Goal: Information Seeking & Learning: Understand process/instructions

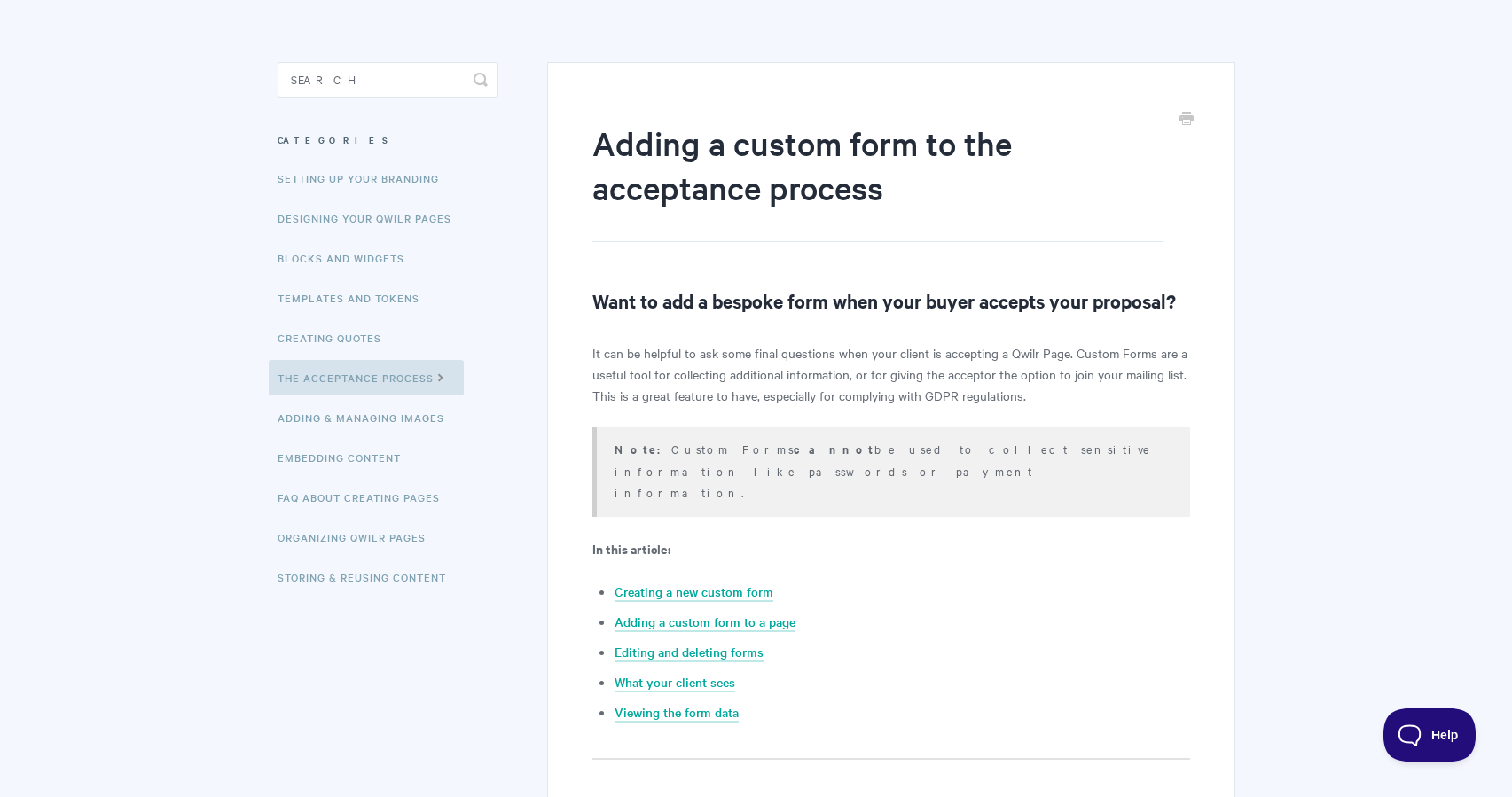
scroll to position [124, 0]
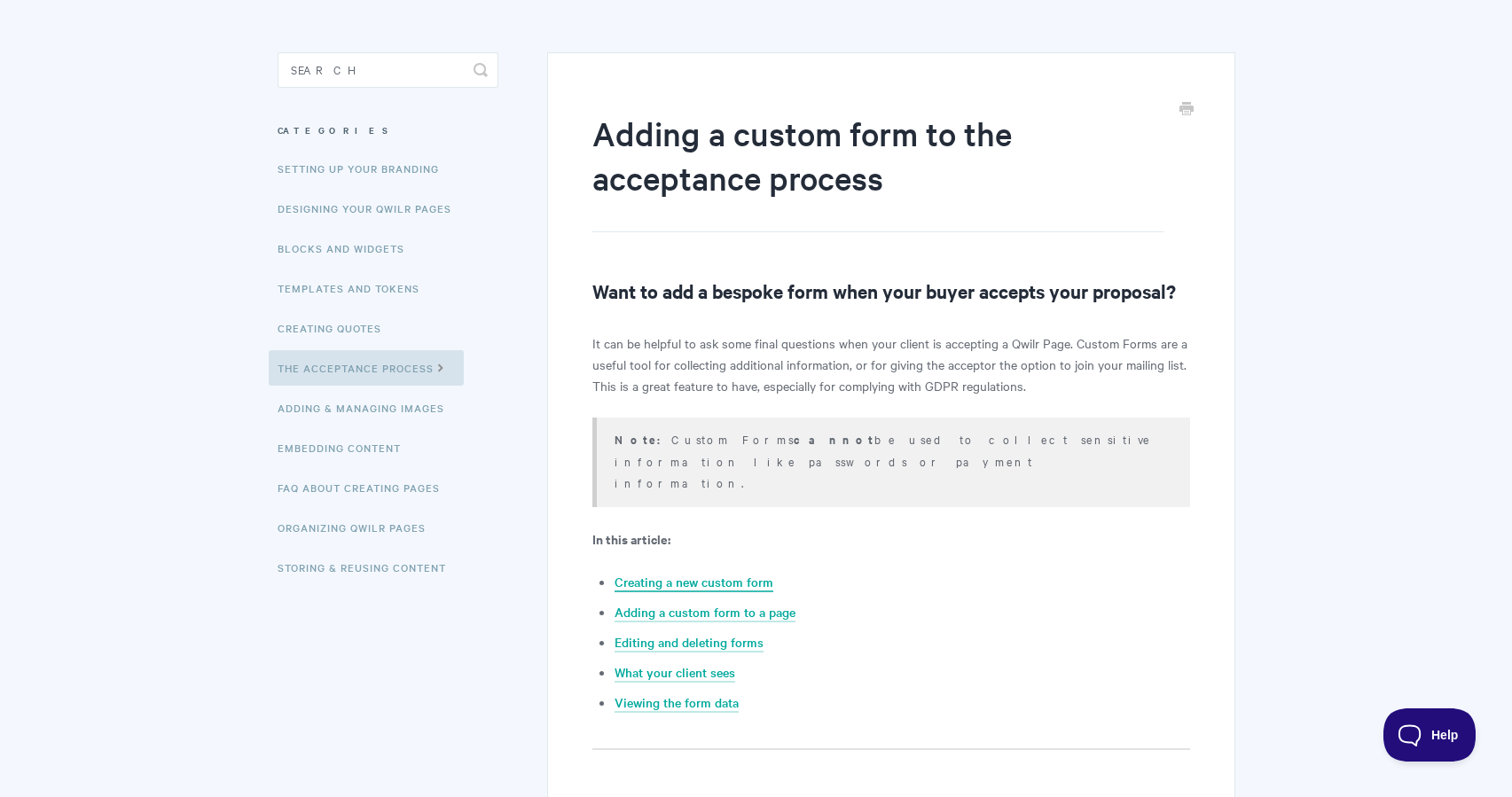
click at [664, 573] on link "Creating a new custom form" at bounding box center [694, 582] width 159 height 20
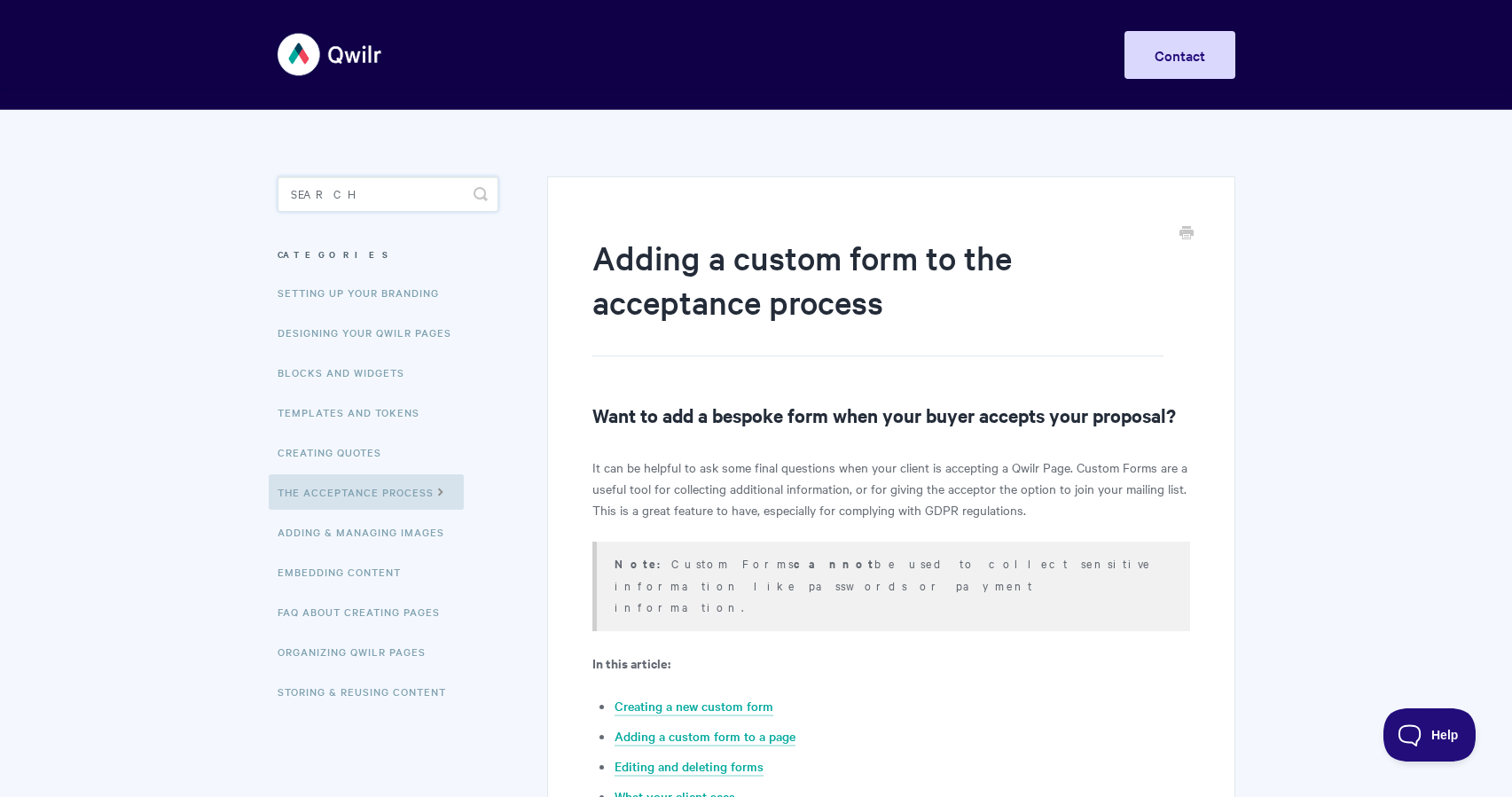
click at [403, 195] on input "Search" at bounding box center [387, 194] width 221 height 35
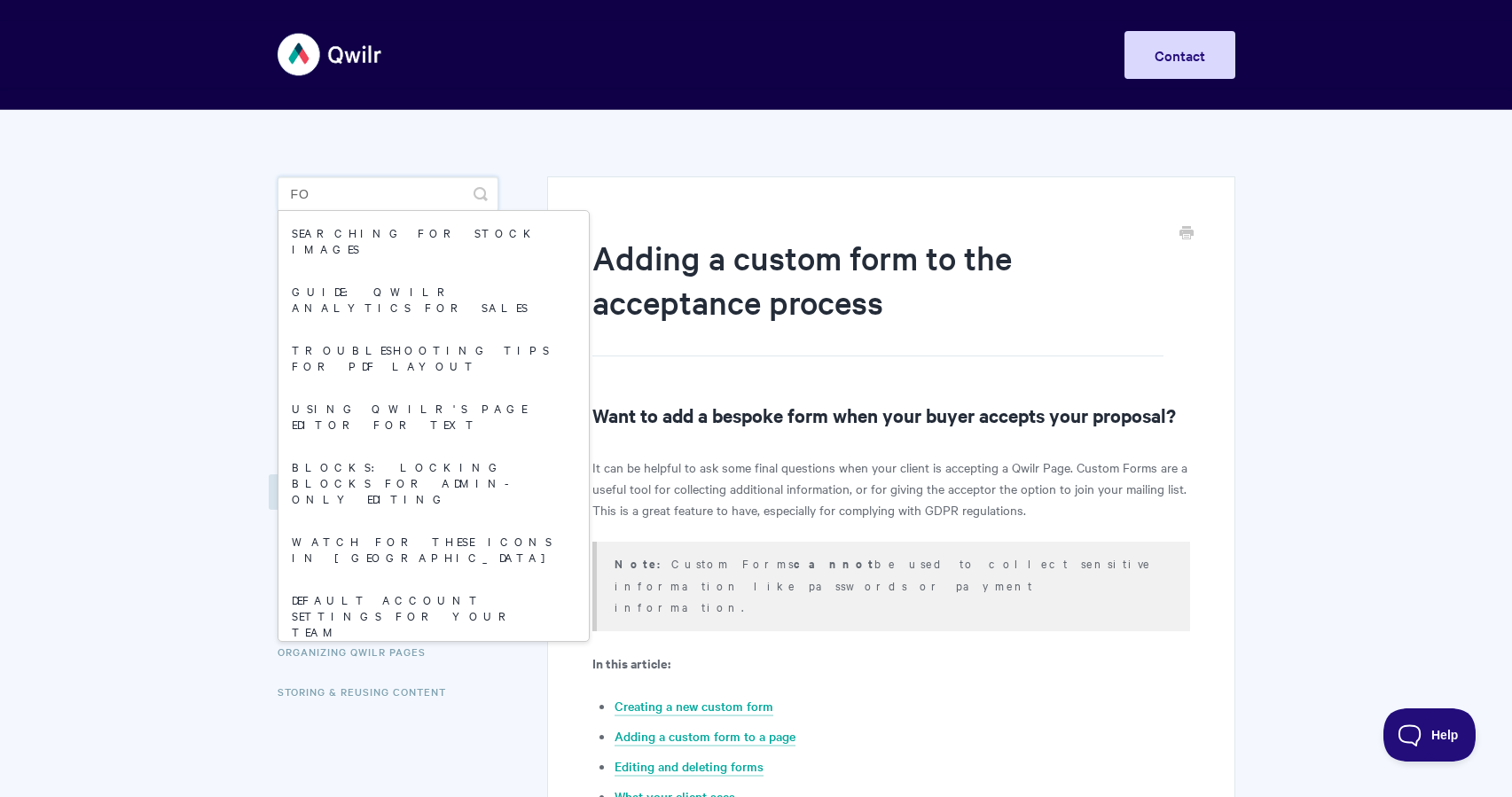
type input "f"
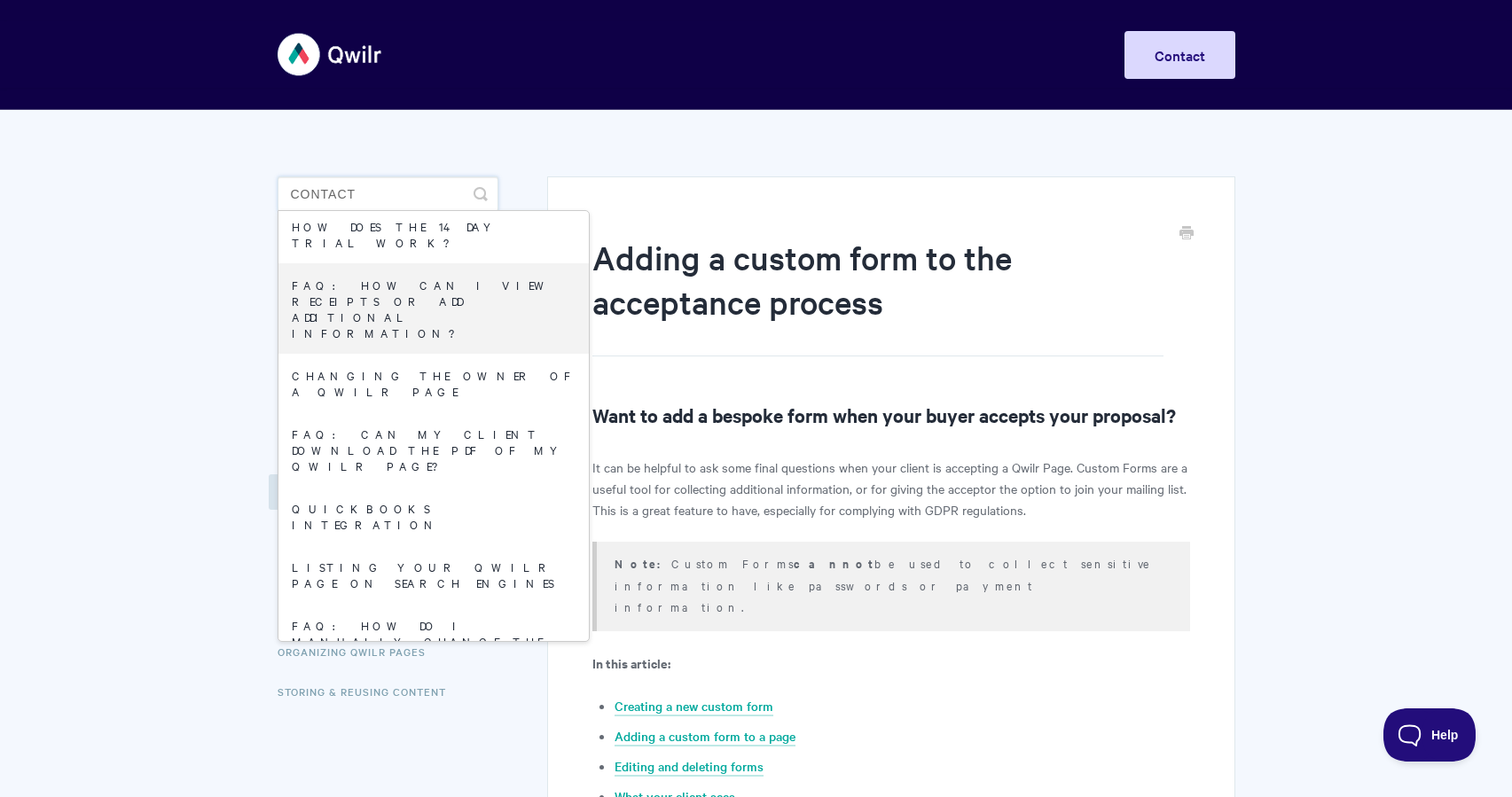
scroll to position [1467, 0]
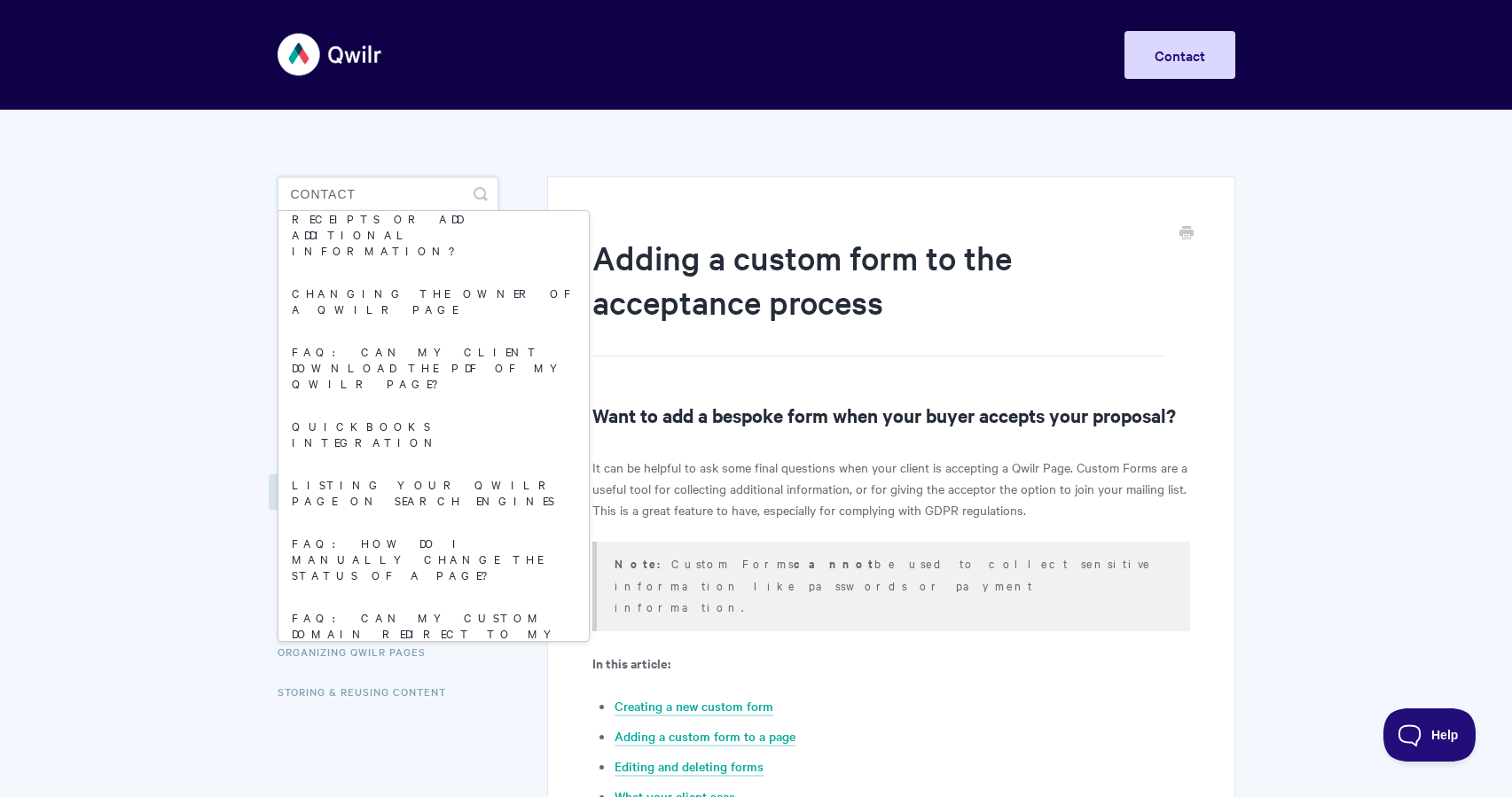
type input "contact"
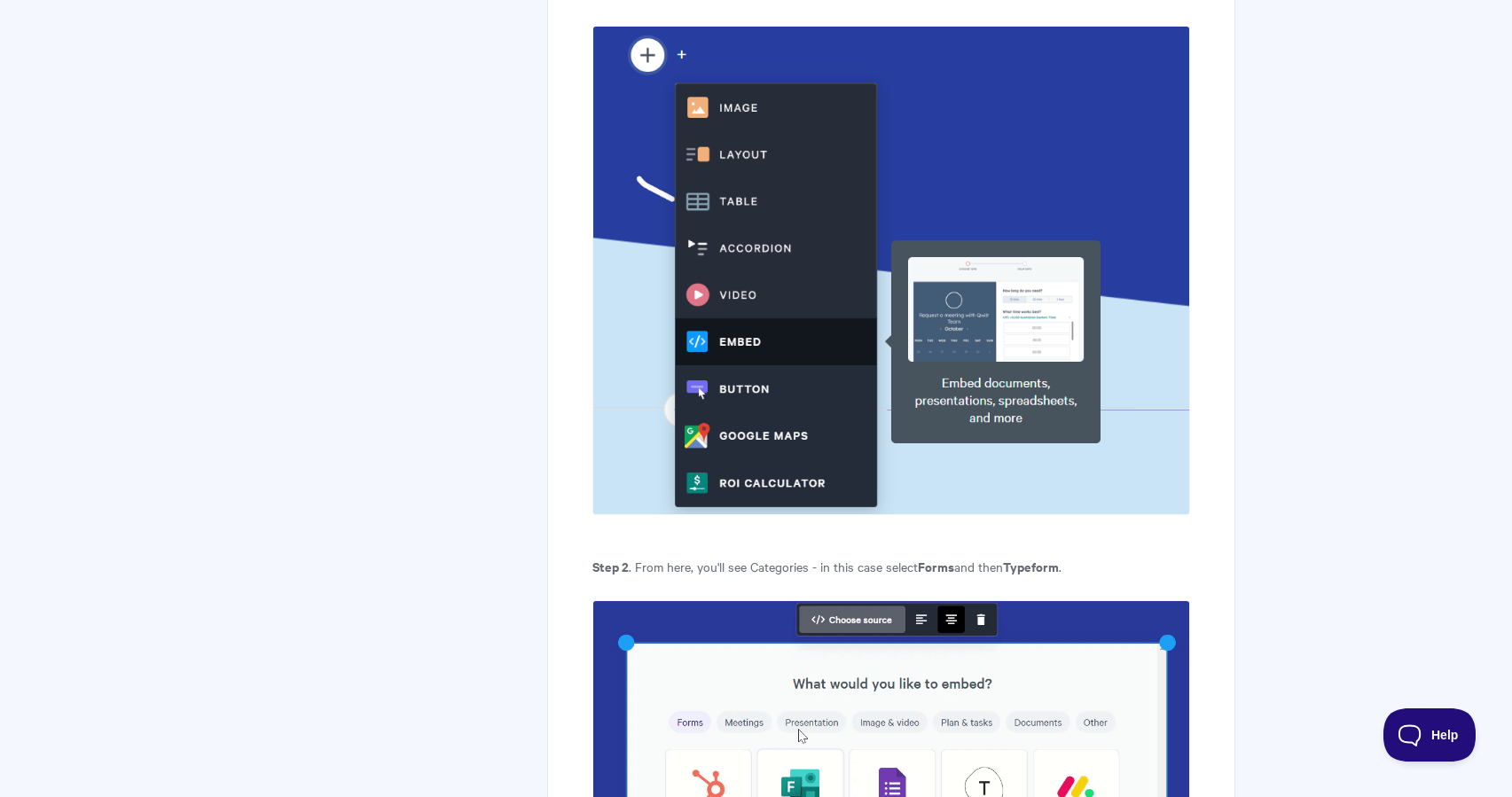
scroll to position [2039, 0]
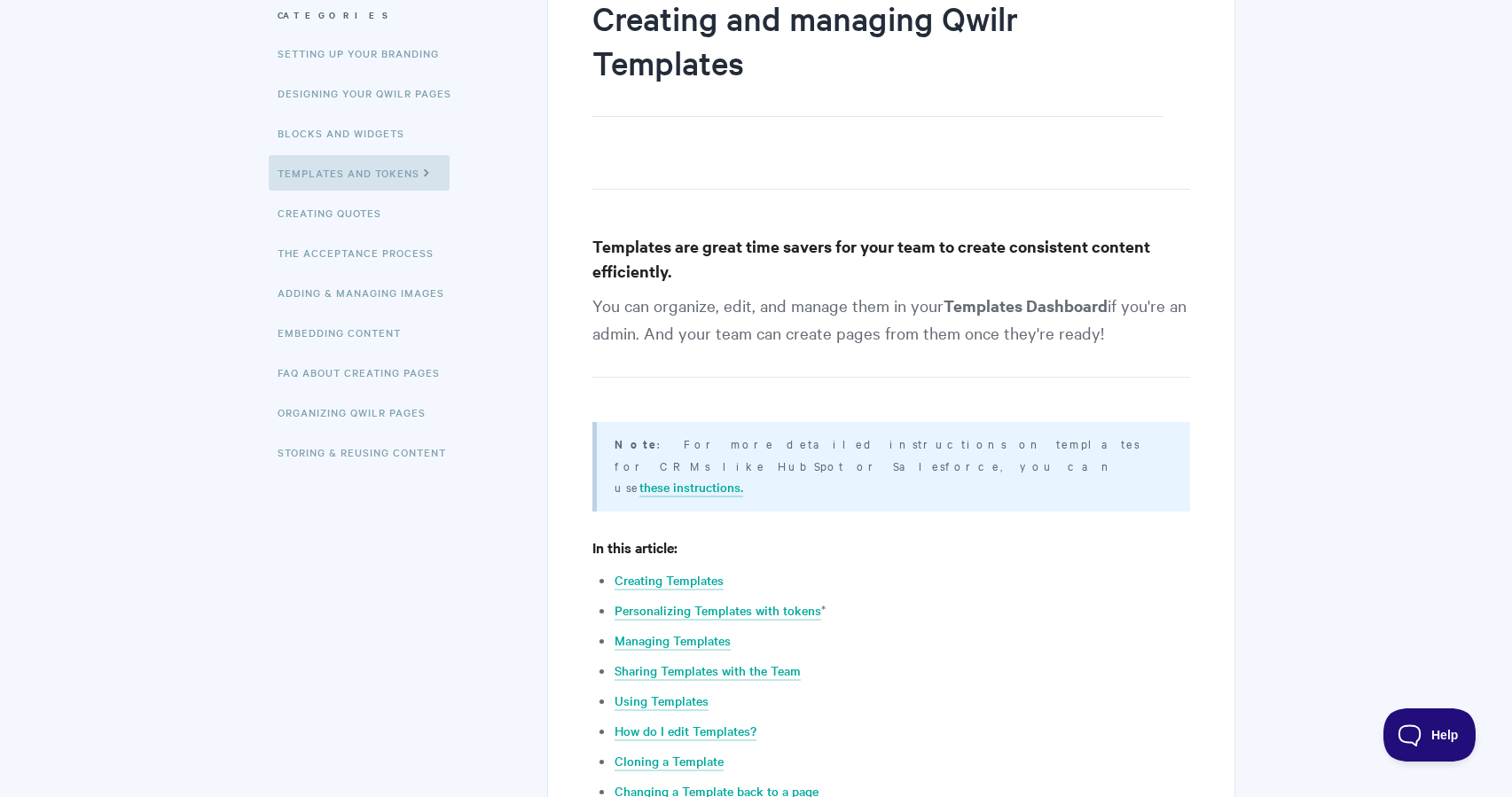
scroll to position [236, 0]
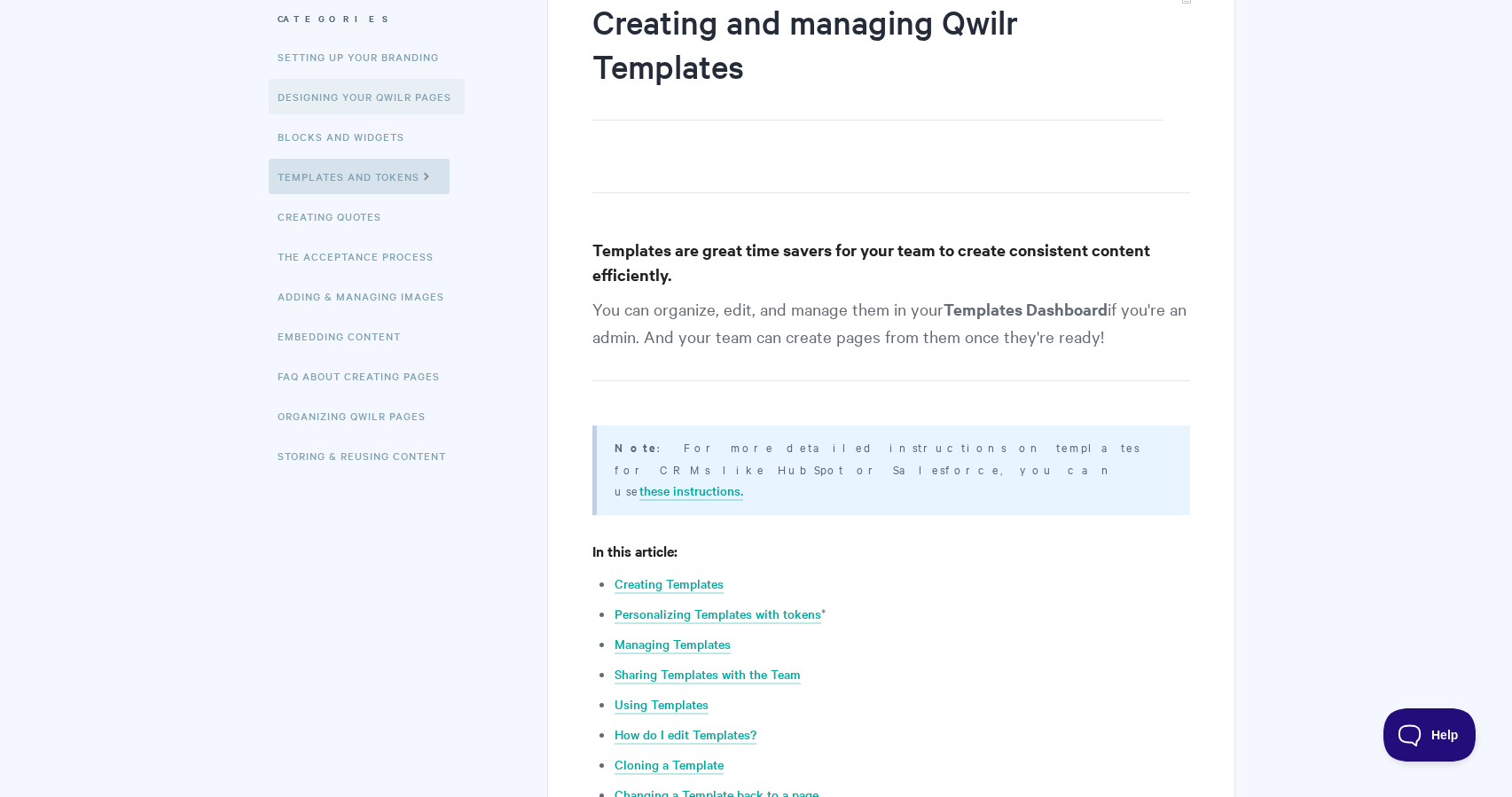
click at [382, 86] on link "Designing Your Qwilr Pages" at bounding box center [367, 97] width 196 height 35
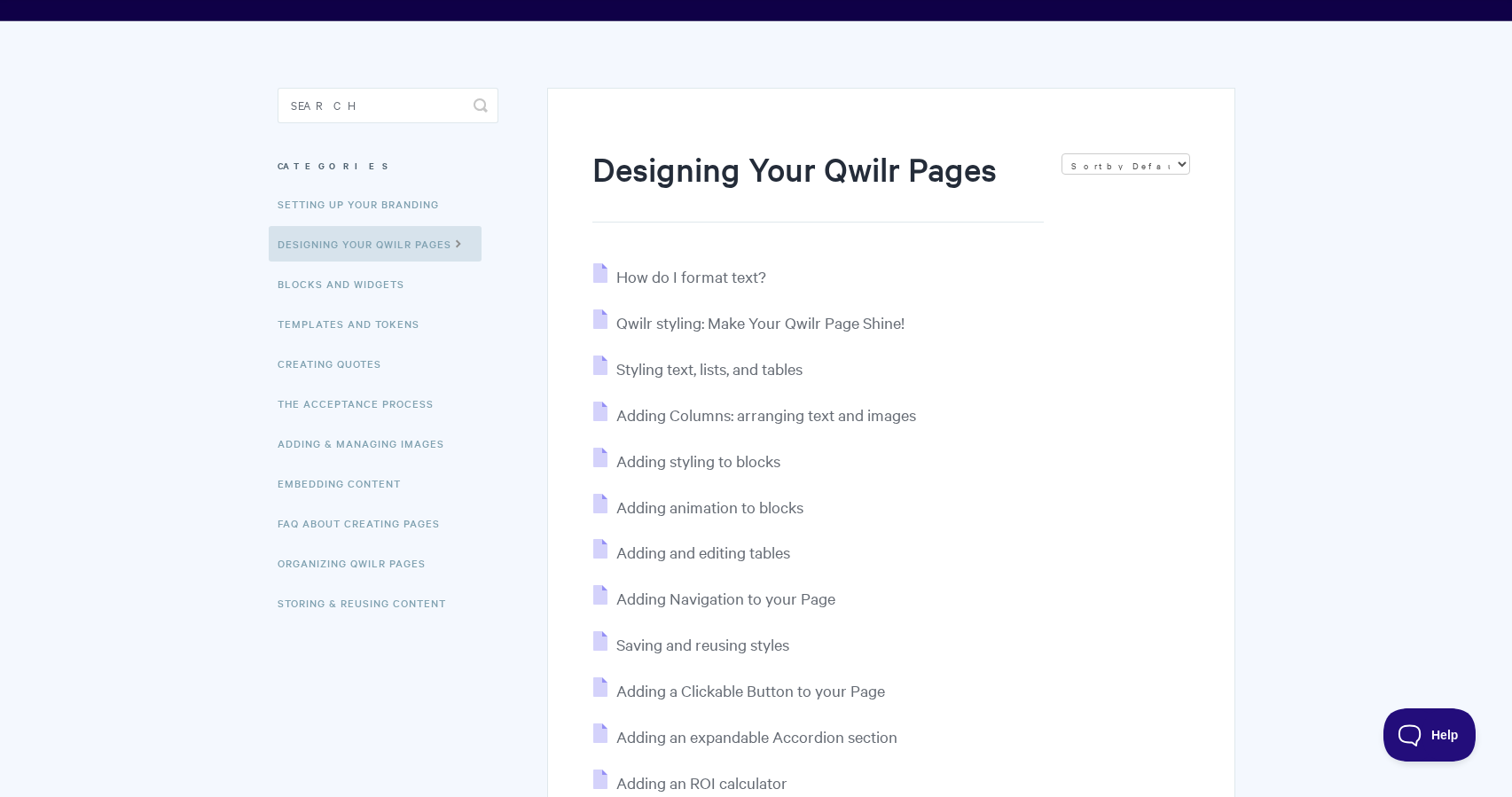
scroll to position [92, 0]
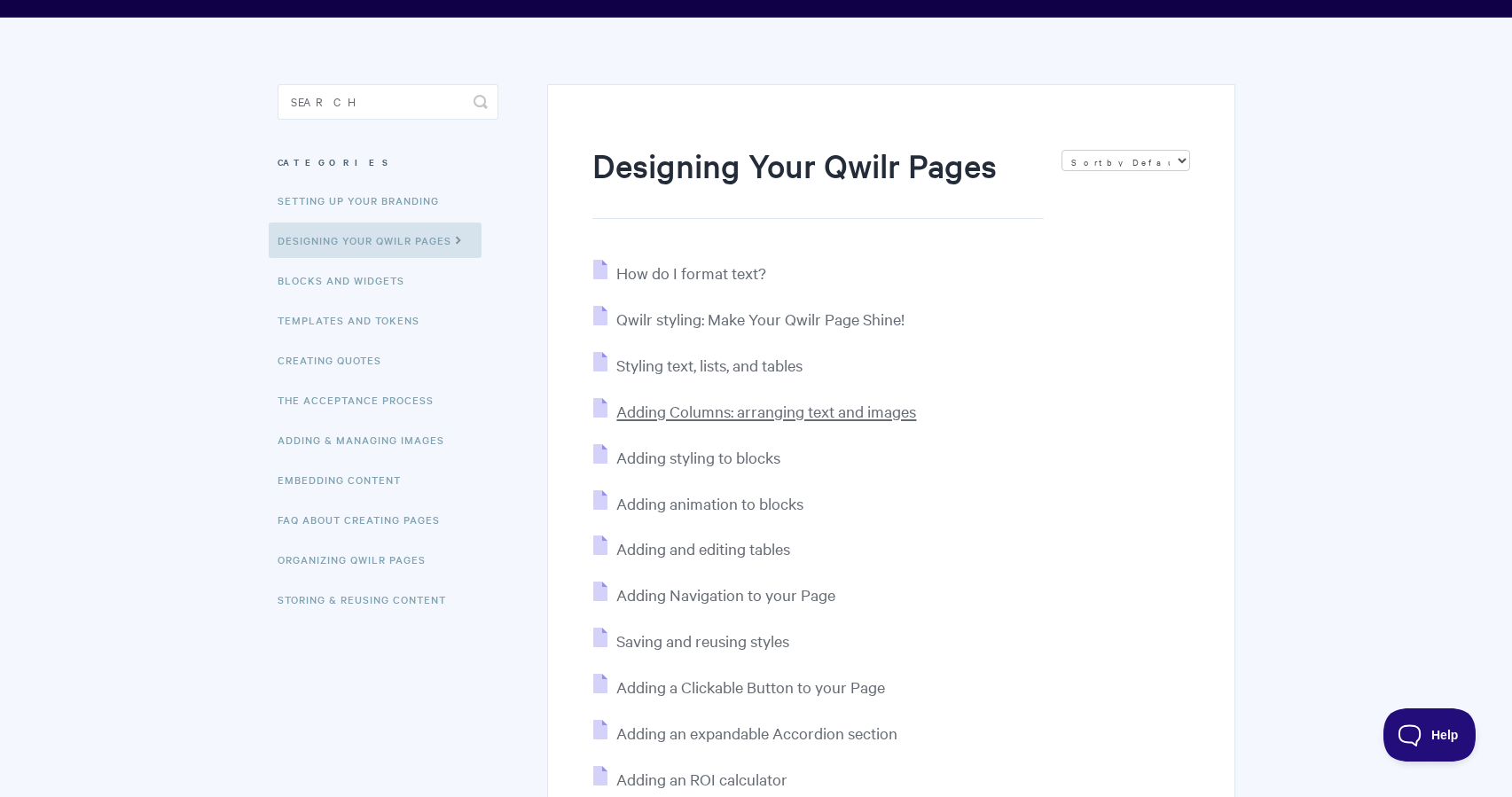
click at [821, 418] on span "Adding Columns: arranging text and images" at bounding box center [767, 411] width 300 height 20
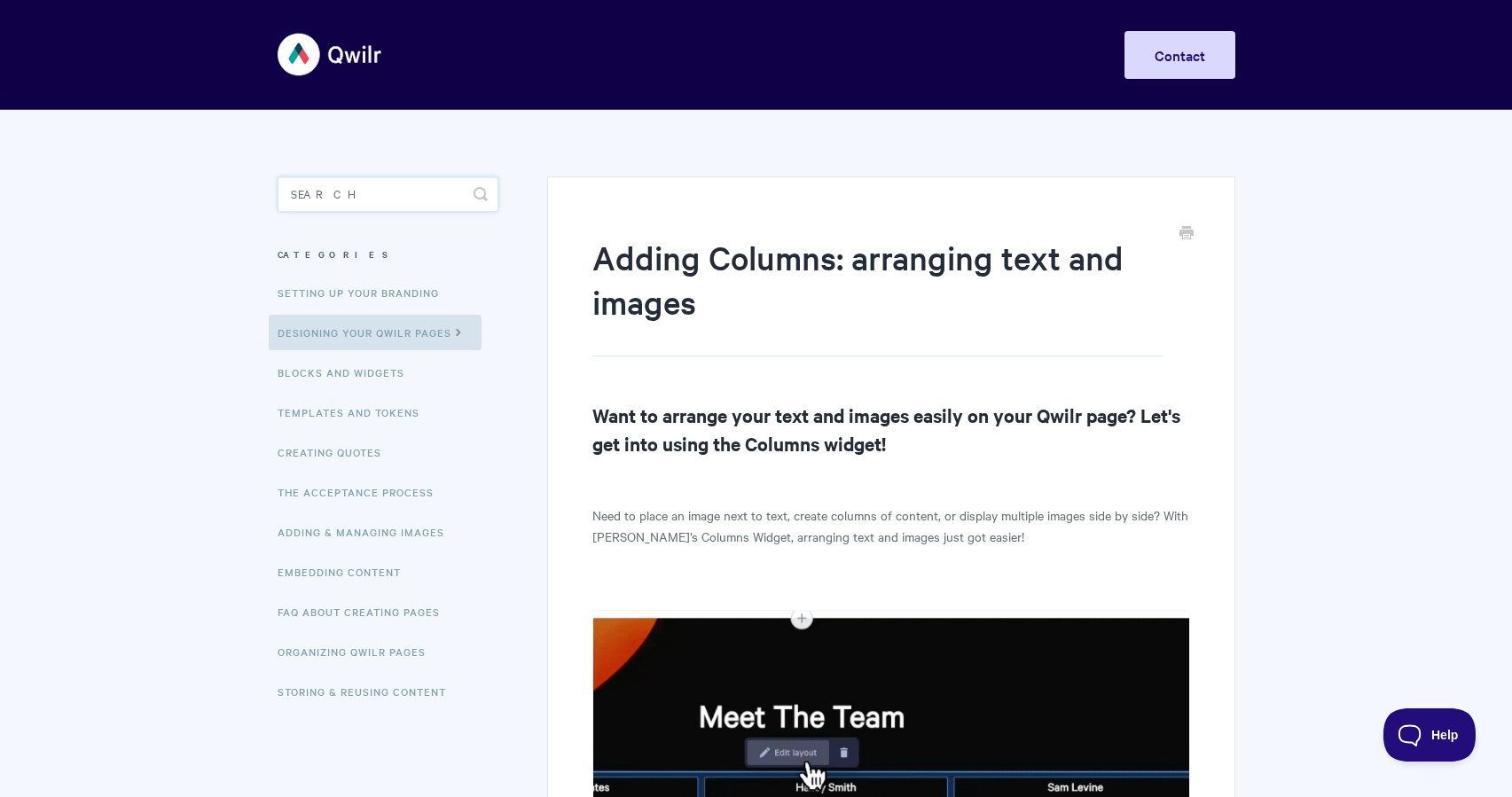
click at [310, 186] on input "Search" at bounding box center [387, 194] width 221 height 35
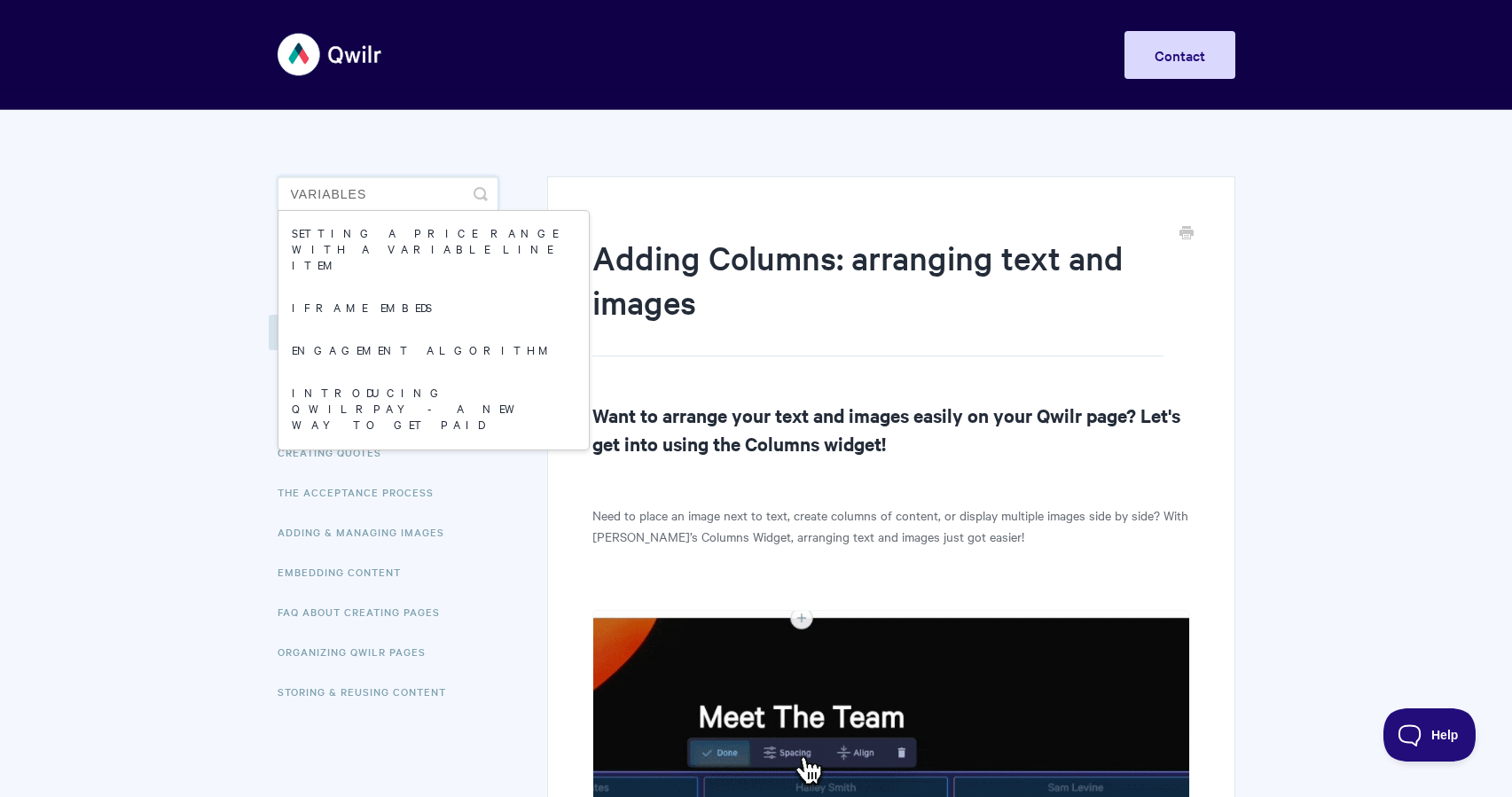
type input "variables"
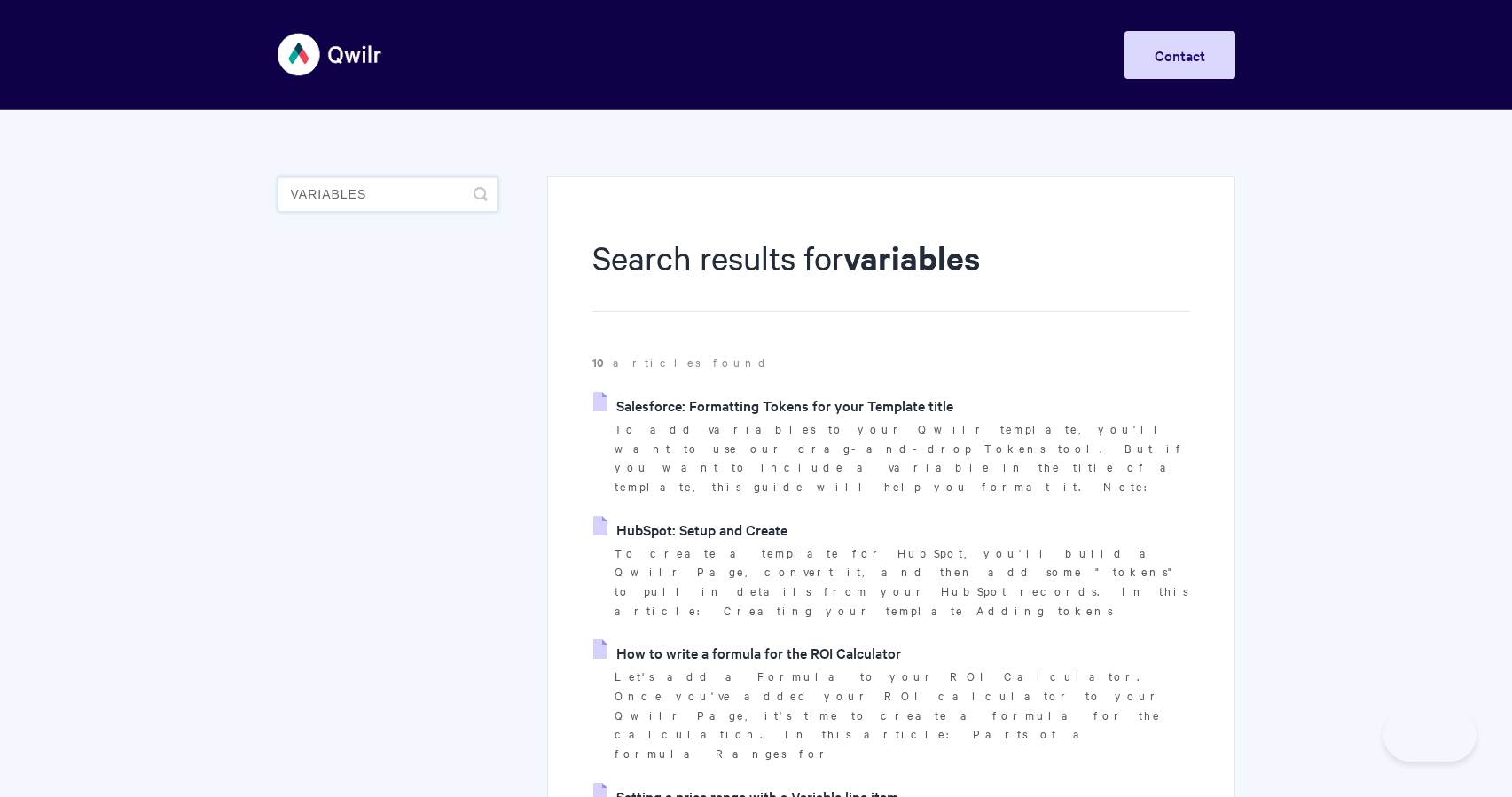
click at [412, 196] on input "variables" at bounding box center [387, 194] width 221 height 35
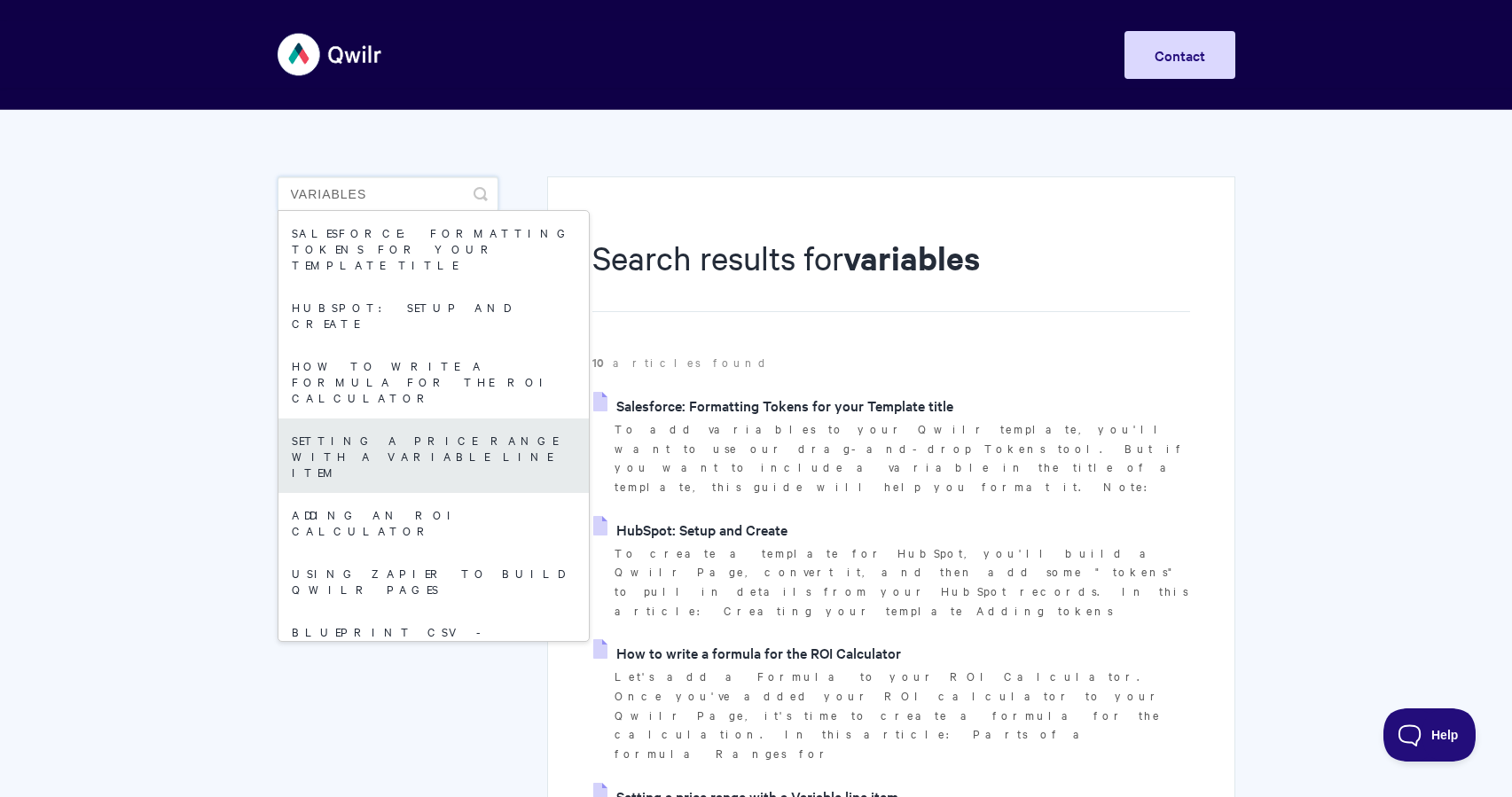
scroll to position [6, 0]
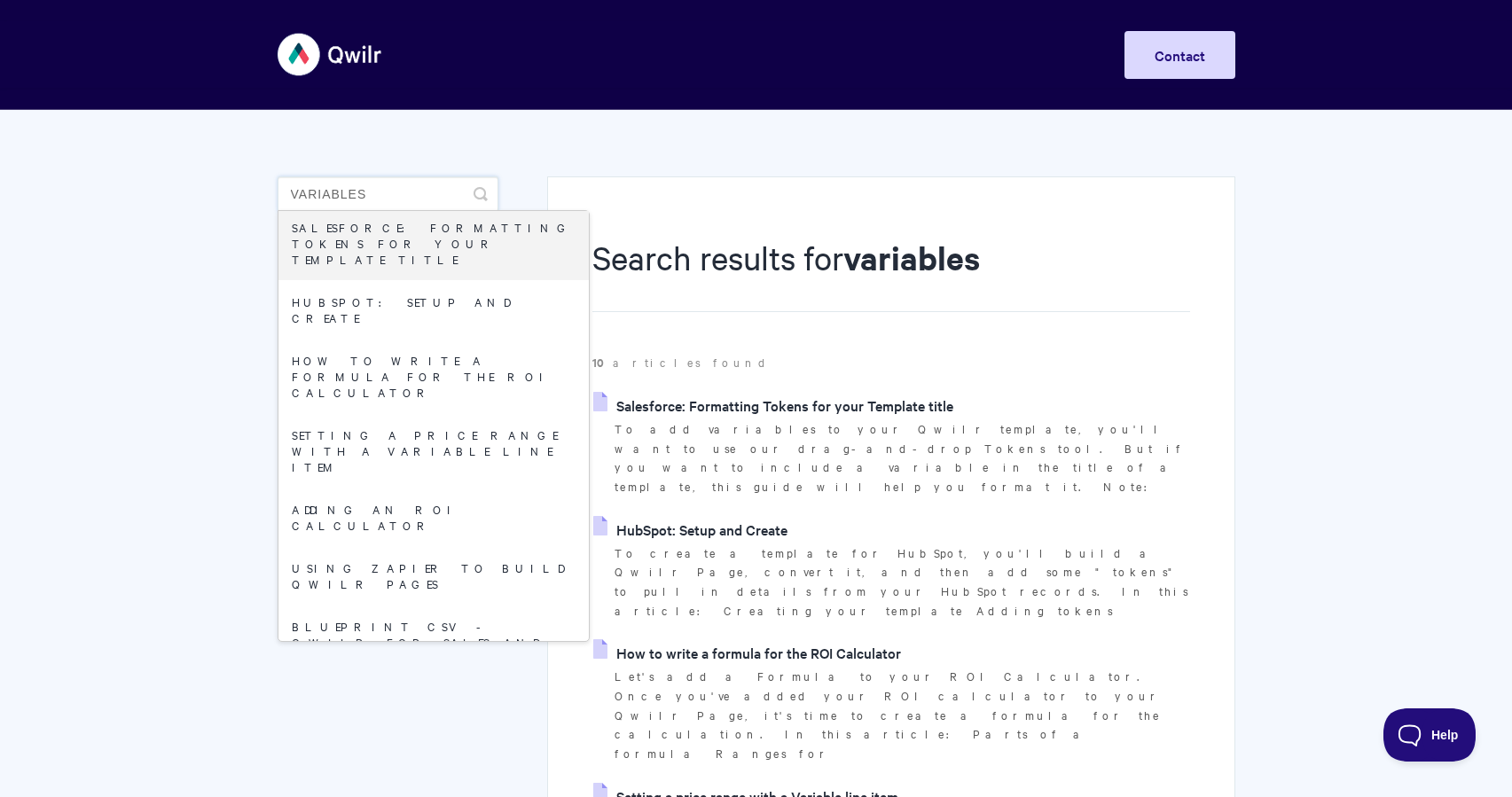
click at [355, 181] on input "variables" at bounding box center [387, 194] width 221 height 35
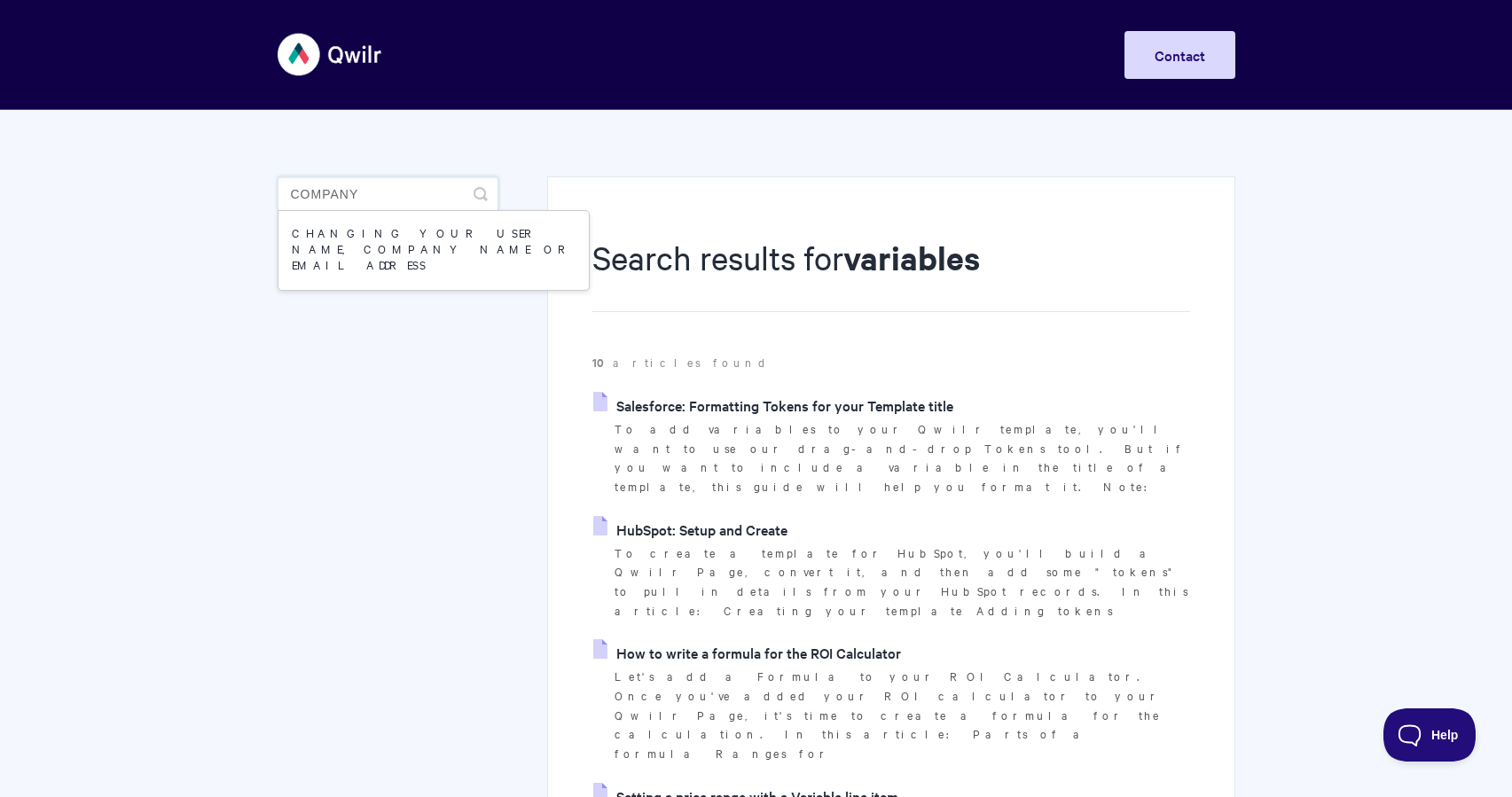
scroll to position [0, 0]
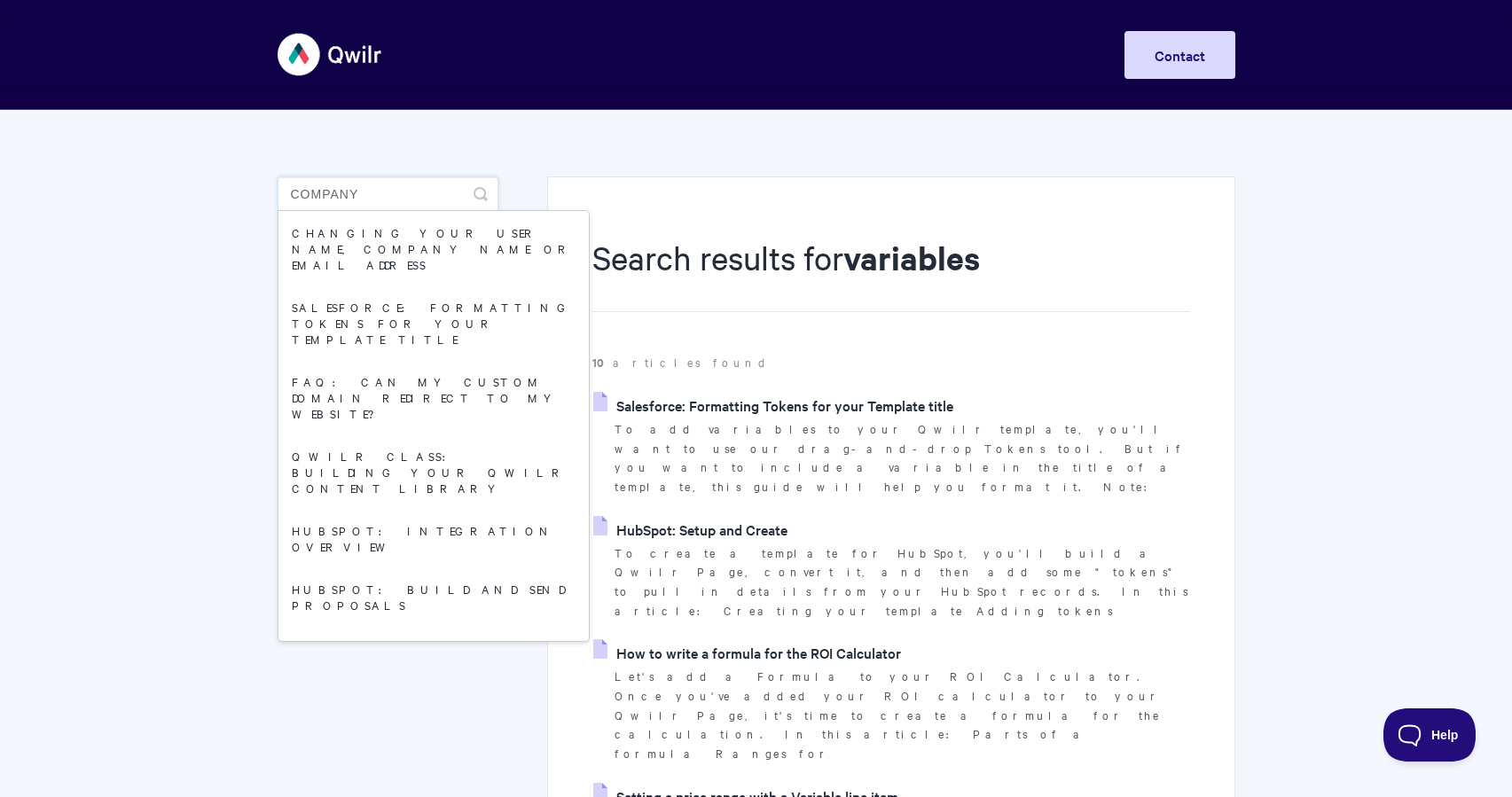
type input "company"
click at [305, 105] on header "Toggle Navigation Home Getting Started Creating & Editing Pages Sharing & Analy…" at bounding box center [756, 55] width 1512 height 110
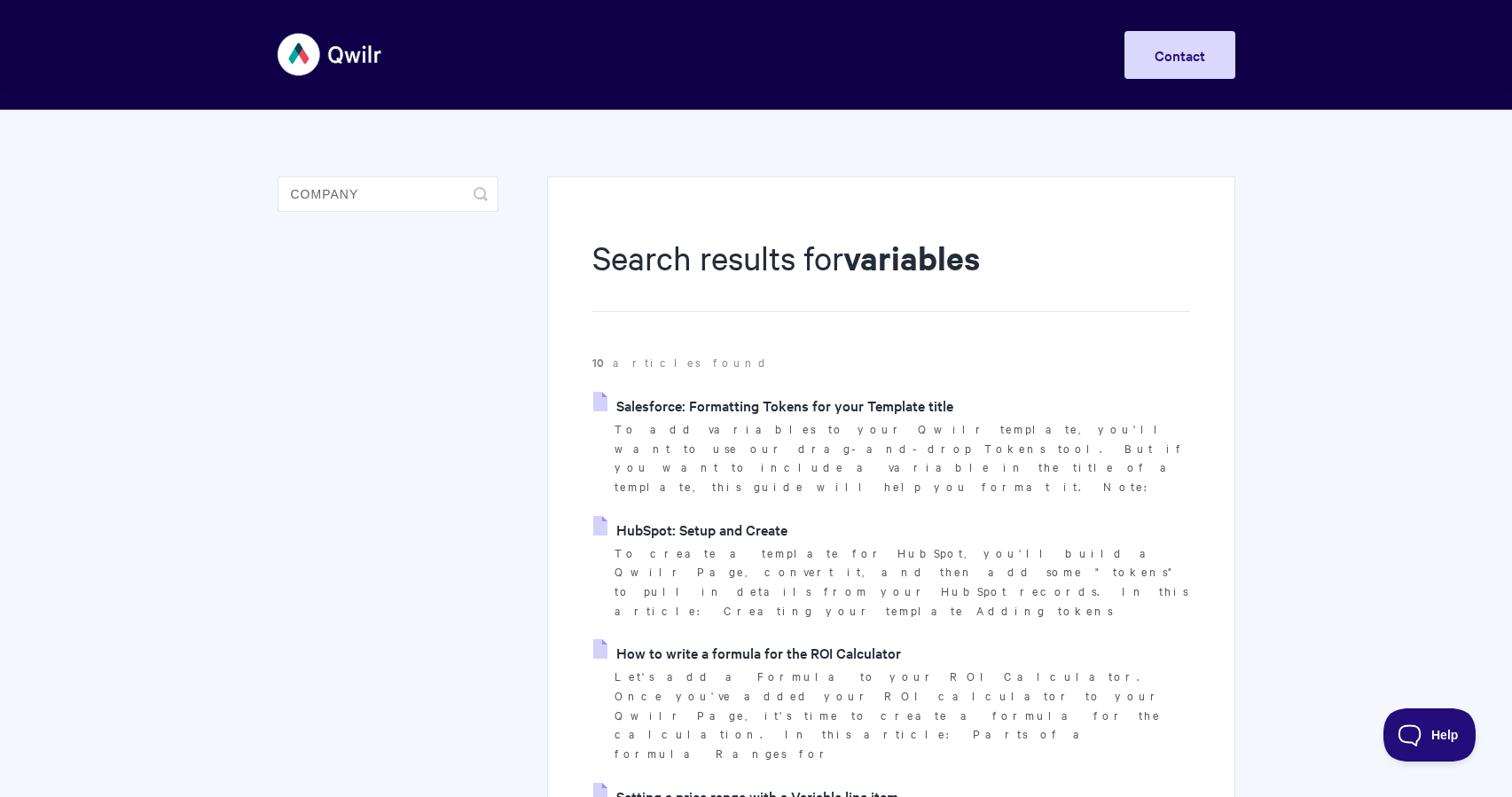
click at [314, 58] on img at bounding box center [329, 54] width 105 height 66
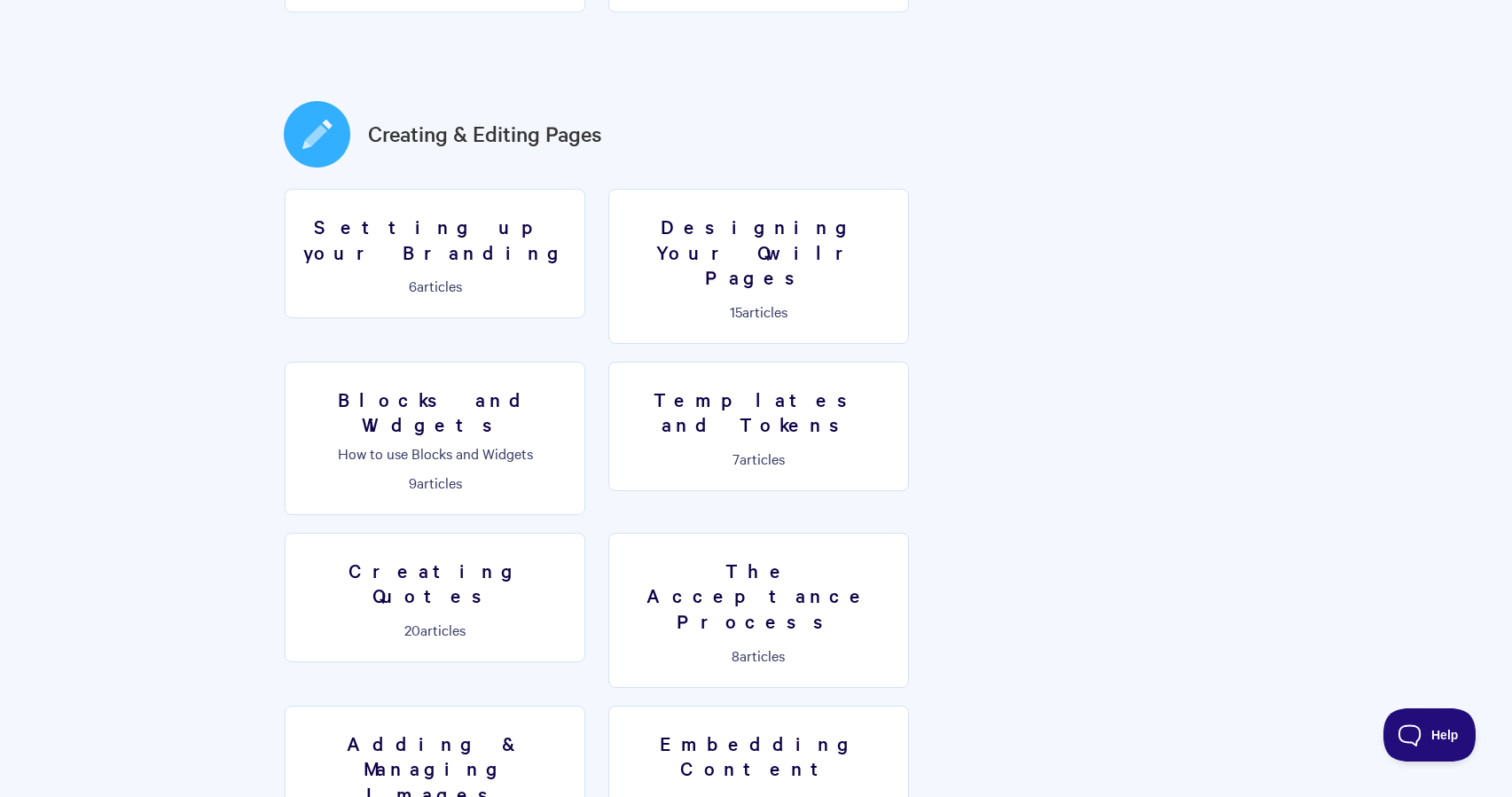
scroll to position [884, 0]
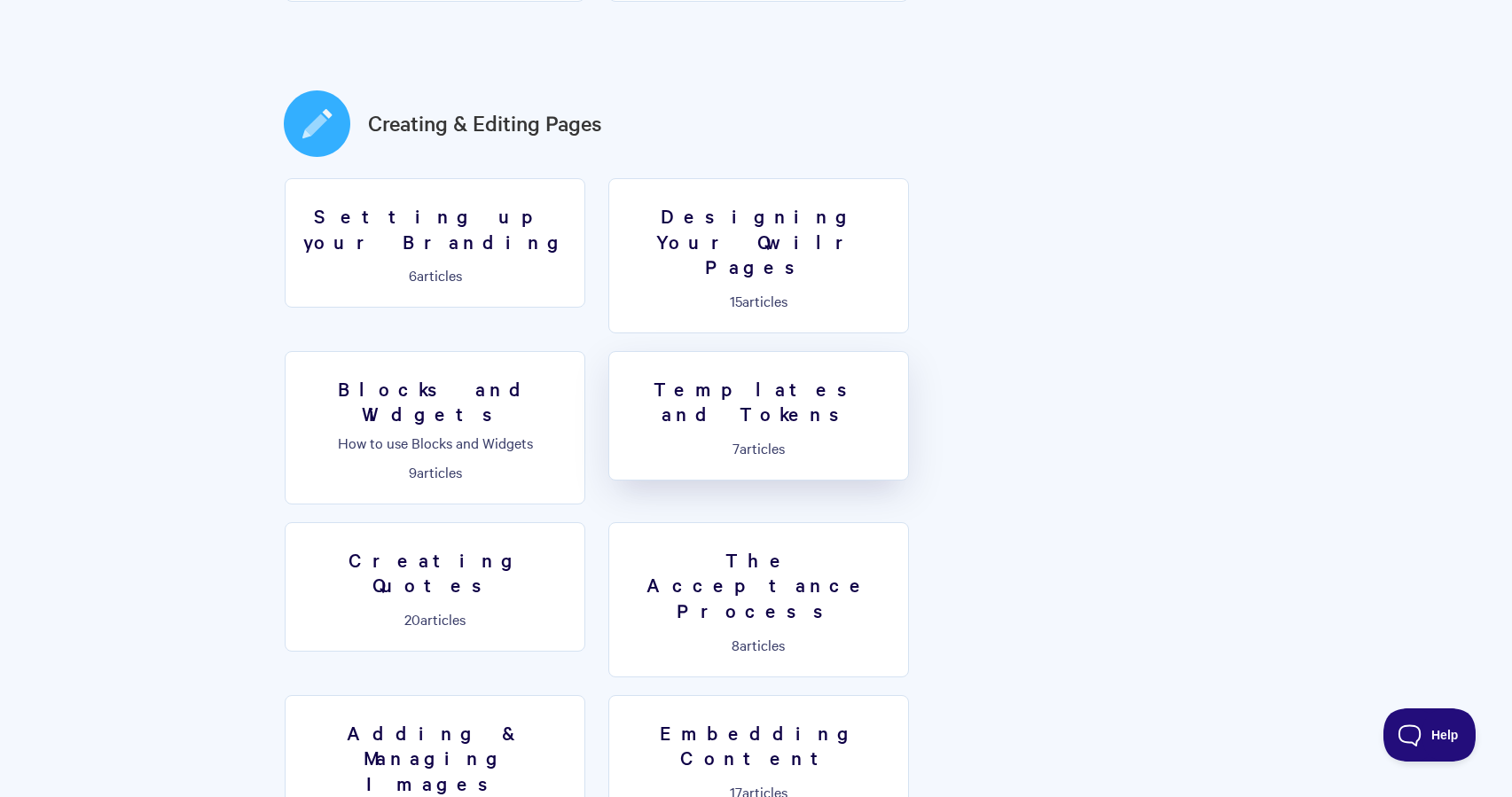
click at [609, 353] on link "Templates and Tokens 7 articles" at bounding box center [758, 415] width 301 height 129
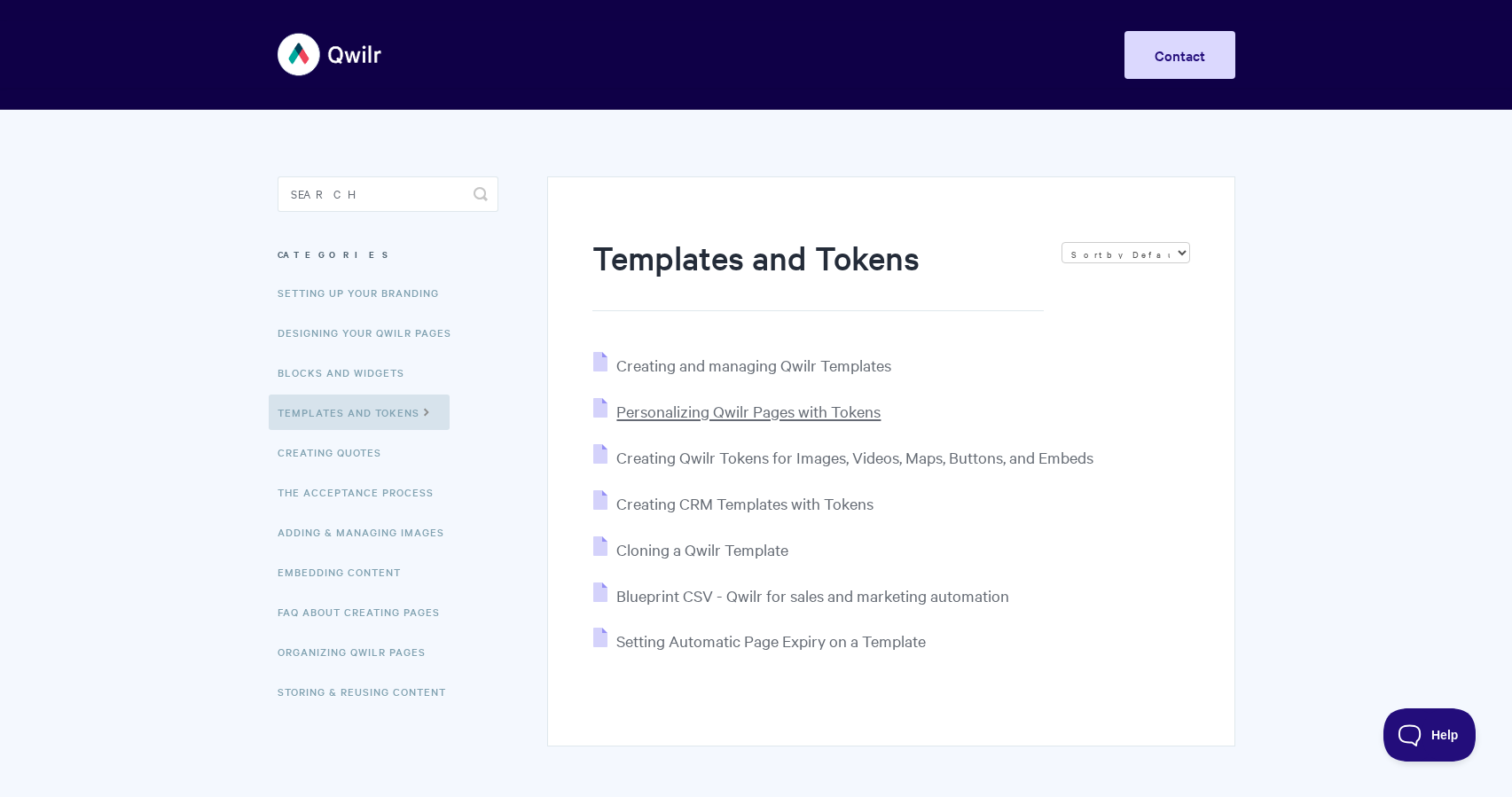
click at [690, 413] on span "Personalizing Qwilr Pages with Tokens" at bounding box center [749, 411] width 264 height 20
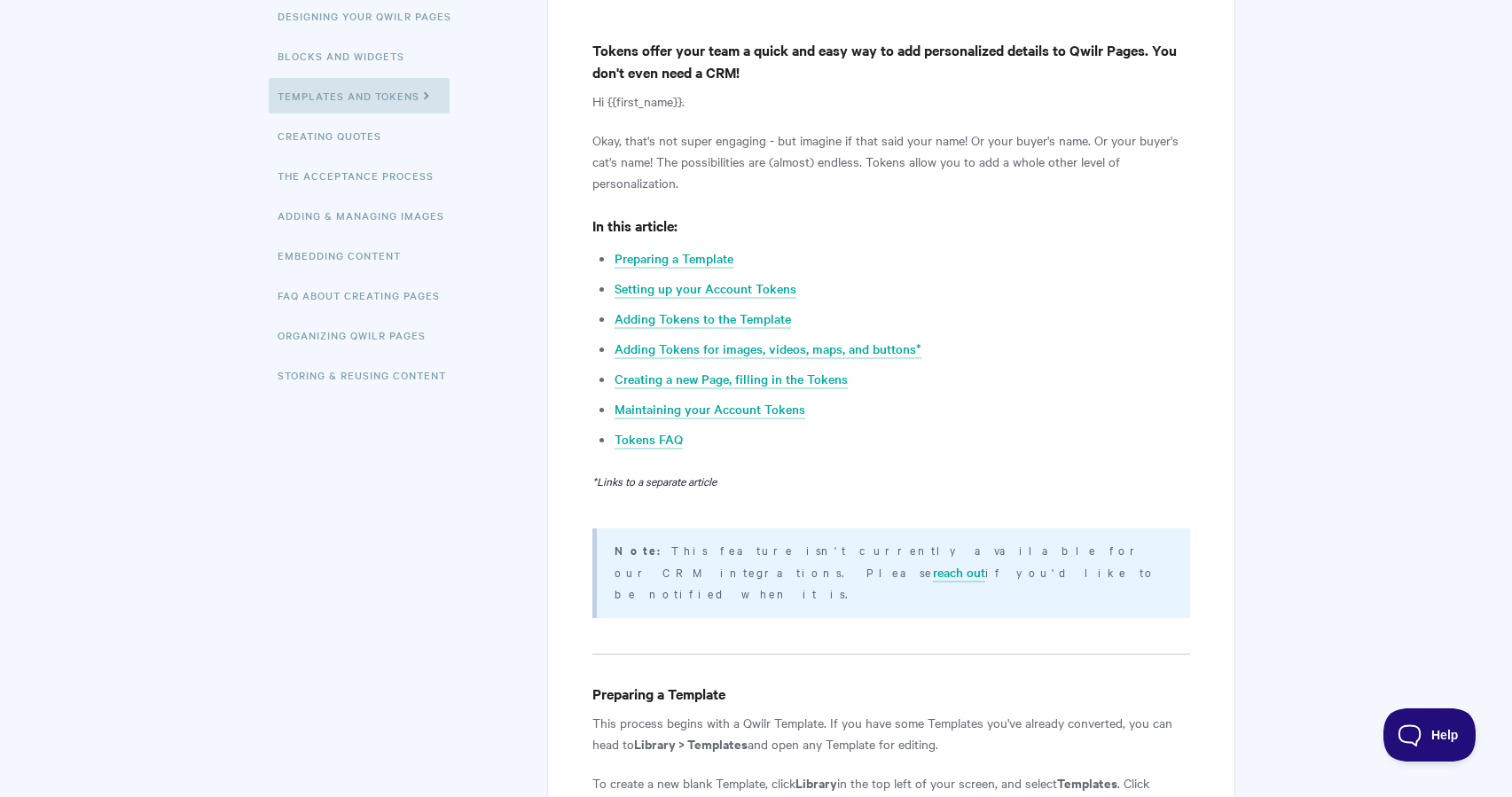
scroll to position [317, 0]
click at [774, 374] on link "Creating a new Page, filling in the Tokens" at bounding box center [731, 379] width 234 height 20
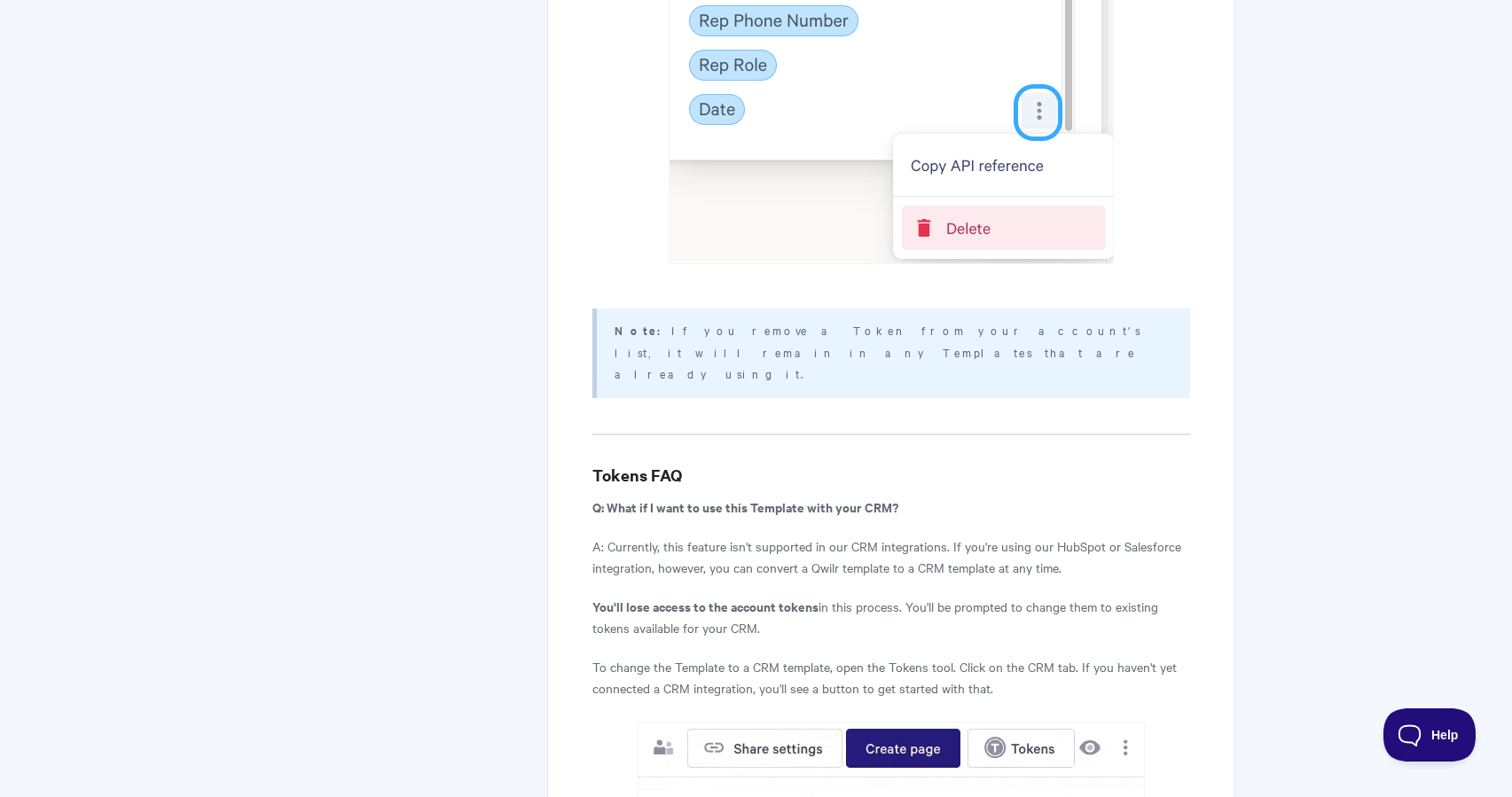
scroll to position [8446, 0]
